Goal: Task Accomplishment & Management: Check status

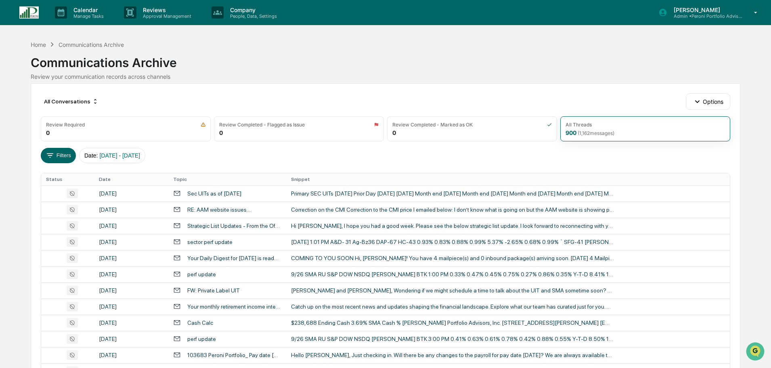
click at [159, 11] on p "Reviews" at bounding box center [165, 9] width 59 height 7
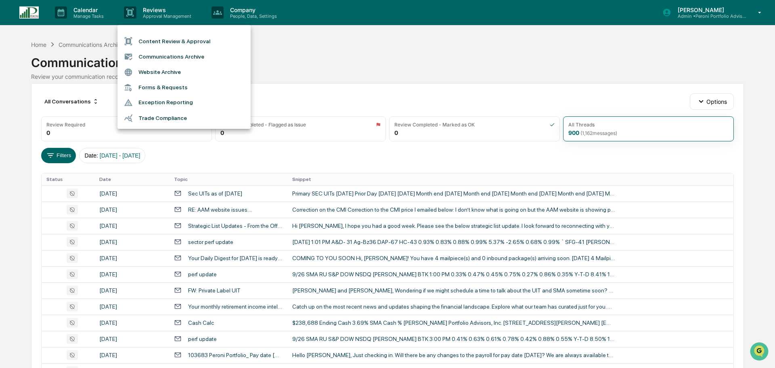
click at [98, 11] on div at bounding box center [387, 184] width 775 height 368
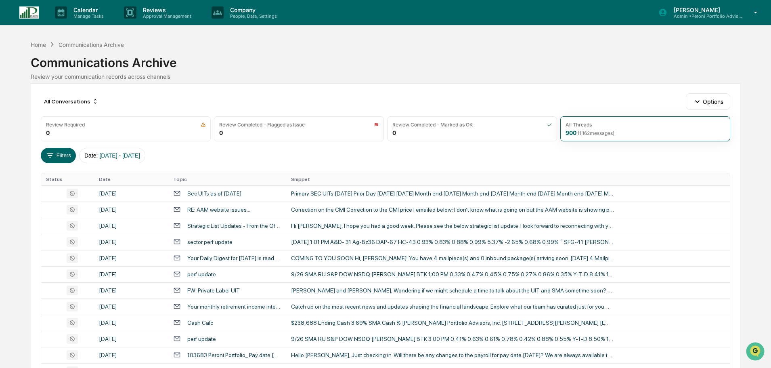
click at [85, 12] on p "Calendar" at bounding box center [87, 9] width 41 height 7
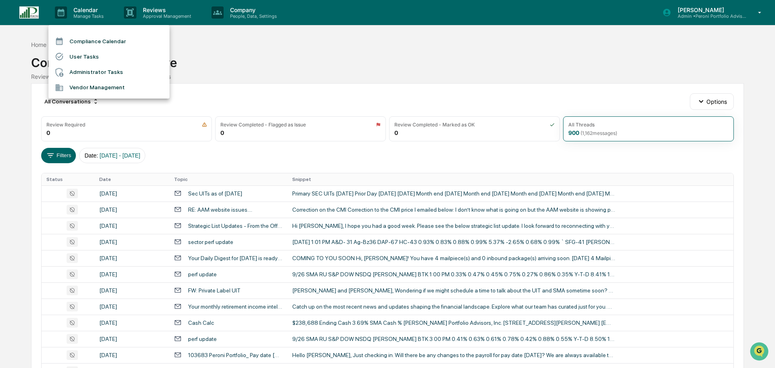
click at [84, 57] on li "User Tasks" at bounding box center [108, 56] width 121 height 15
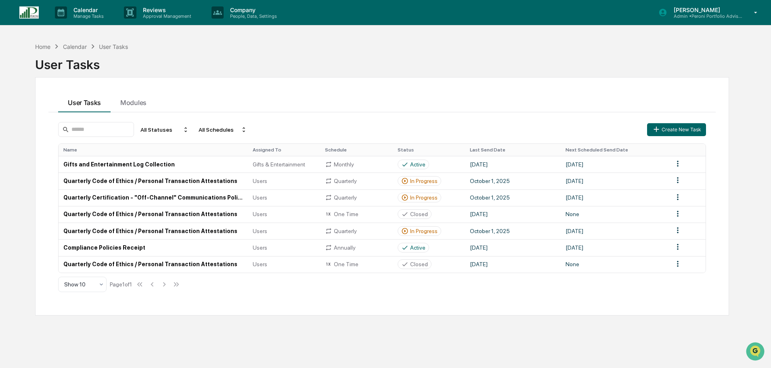
click at [201, 182] on td "Quarterly Code of Ethics / Personal Transaction Attestations" at bounding box center [152, 180] width 189 height 17
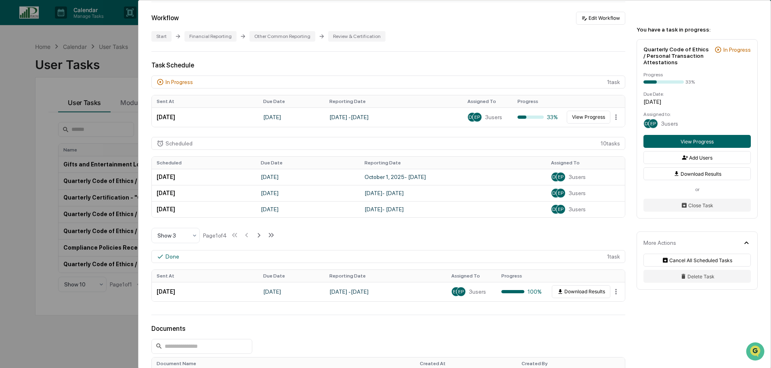
scroll to position [161, 0]
click at [585, 118] on button "View Progress" at bounding box center [588, 117] width 44 height 13
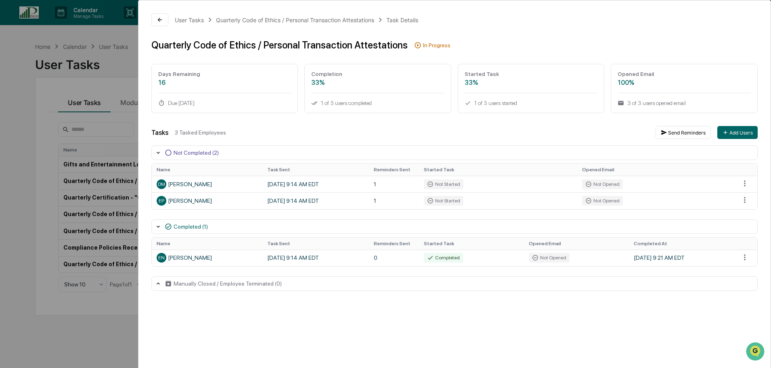
click at [20, 96] on div "User Tasks Quarterly Code of Ethics / Personal Transaction Attestations Task De…" at bounding box center [385, 184] width 771 height 368
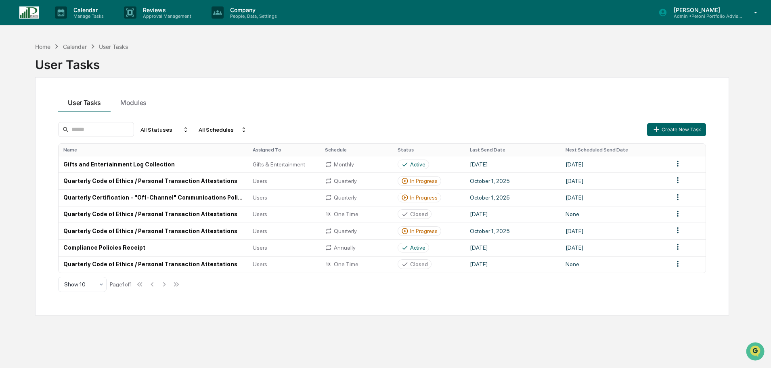
click at [177, 199] on td "Quarterly Certification - "Off-Channel" Communications Policy" at bounding box center [152, 197] width 189 height 17
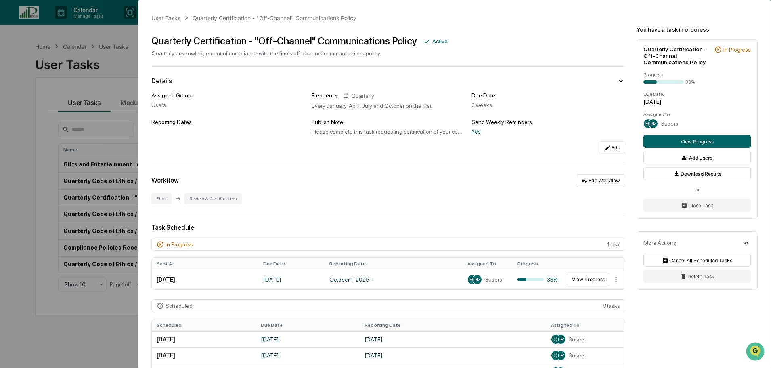
scroll to position [40, 0]
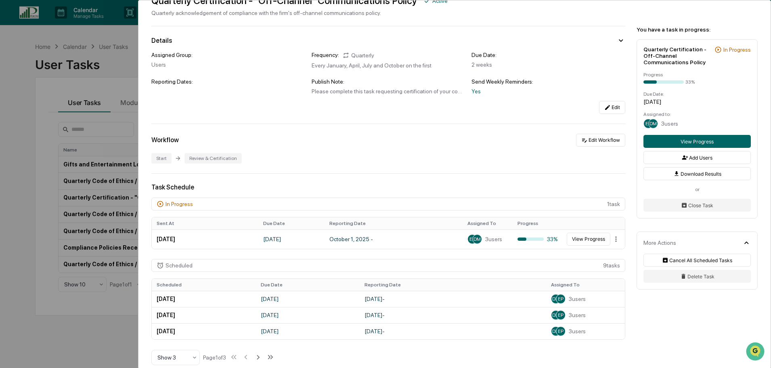
click at [35, 134] on div "User Tasks Quarterly Certification - "Off-Channel" Communications Policy Quarte…" at bounding box center [385, 184] width 771 height 368
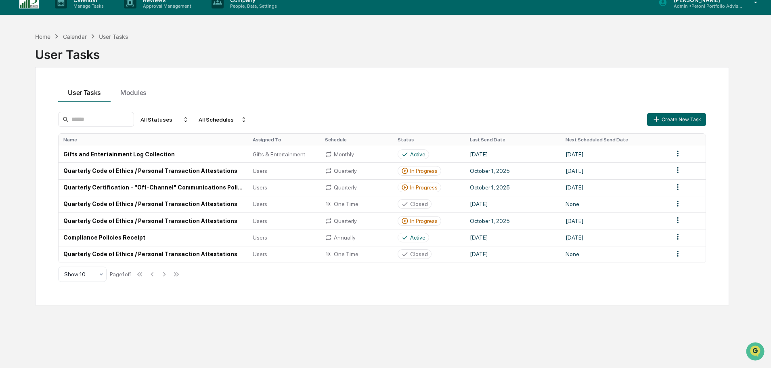
scroll to position [38, 0]
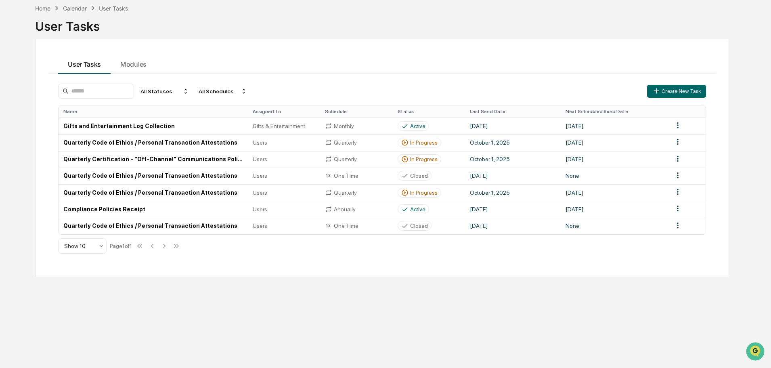
click at [236, 193] on td "Quarterly Code of Ethics / Personal Transaction Attestations" at bounding box center [152, 192] width 189 height 17
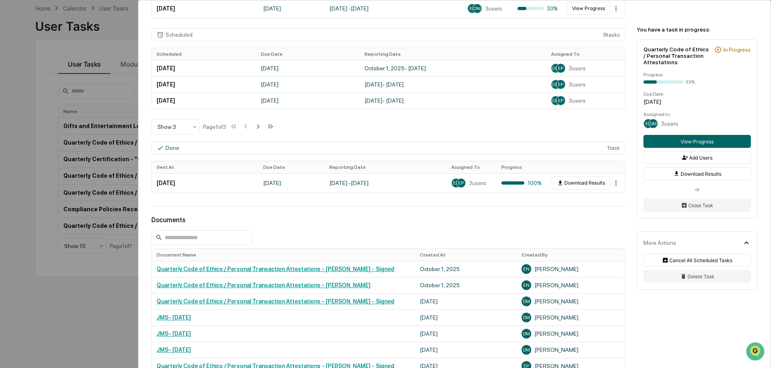
scroll to position [282, 0]
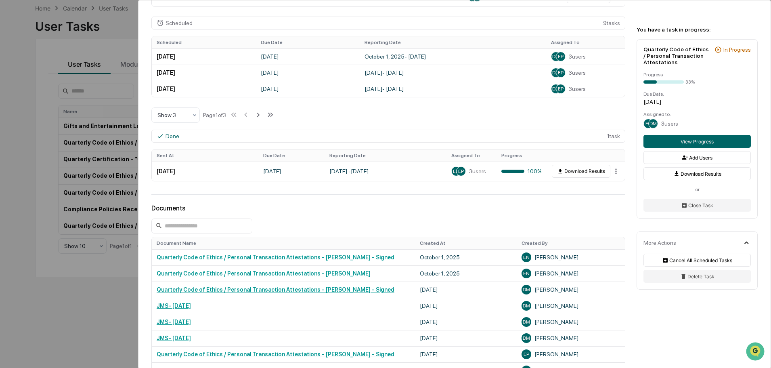
click at [22, 226] on div "User Tasks Quarterly Code of Ethics / Personal Transaction Attestations Quarter…" at bounding box center [385, 184] width 771 height 368
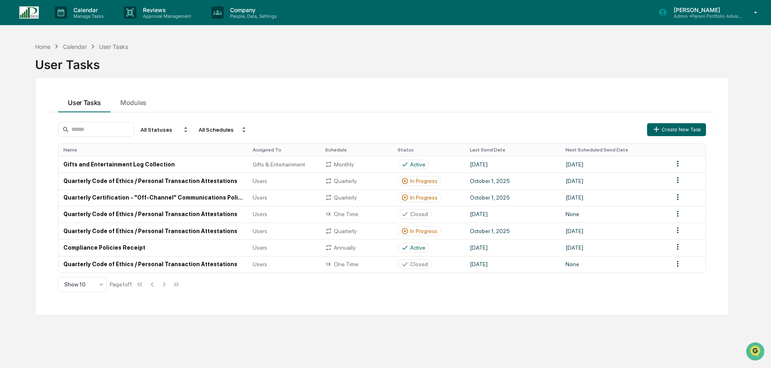
click at [283, 177] on td "Users" at bounding box center [284, 180] width 72 height 17
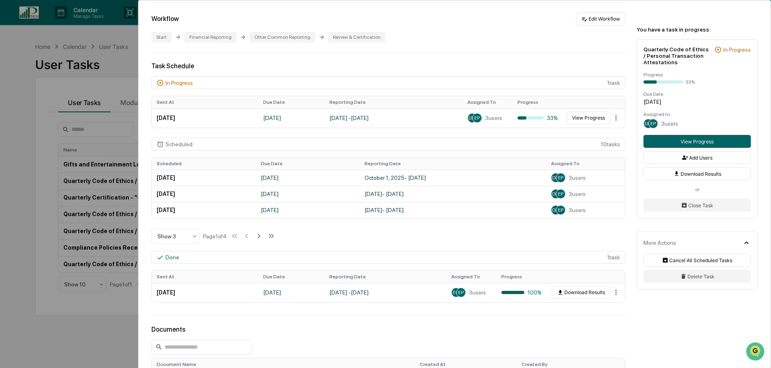
scroll to position [323, 0]
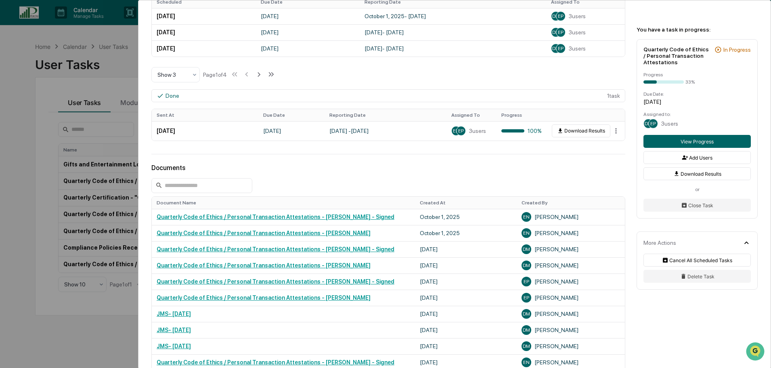
click at [21, 208] on div "User Tasks Quarterly Code of Ethics / Personal Transaction Attestations Quarter…" at bounding box center [385, 184] width 771 height 368
